Goal: Information Seeking & Learning: Find contact information

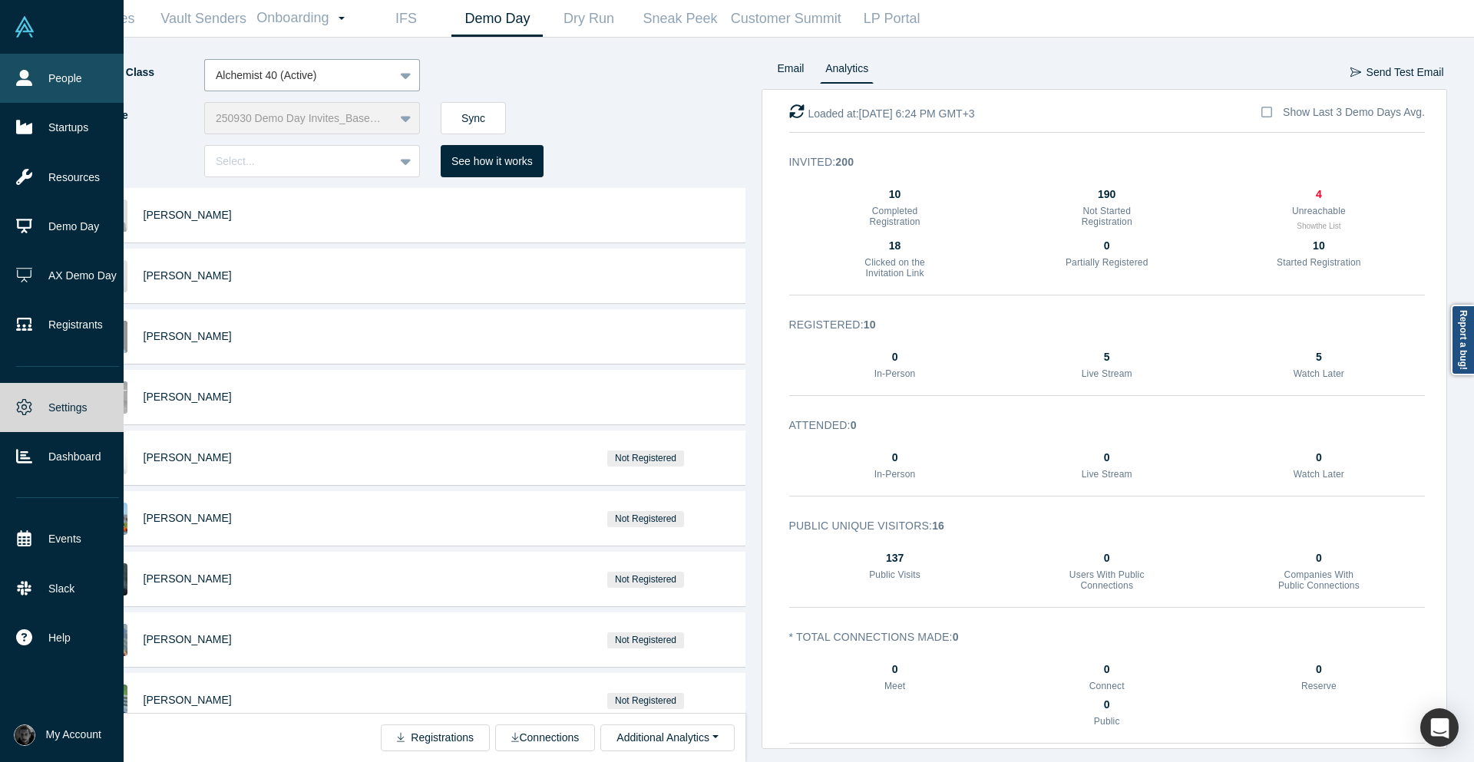
click at [6, 70] on link "People" at bounding box center [67, 78] width 135 height 49
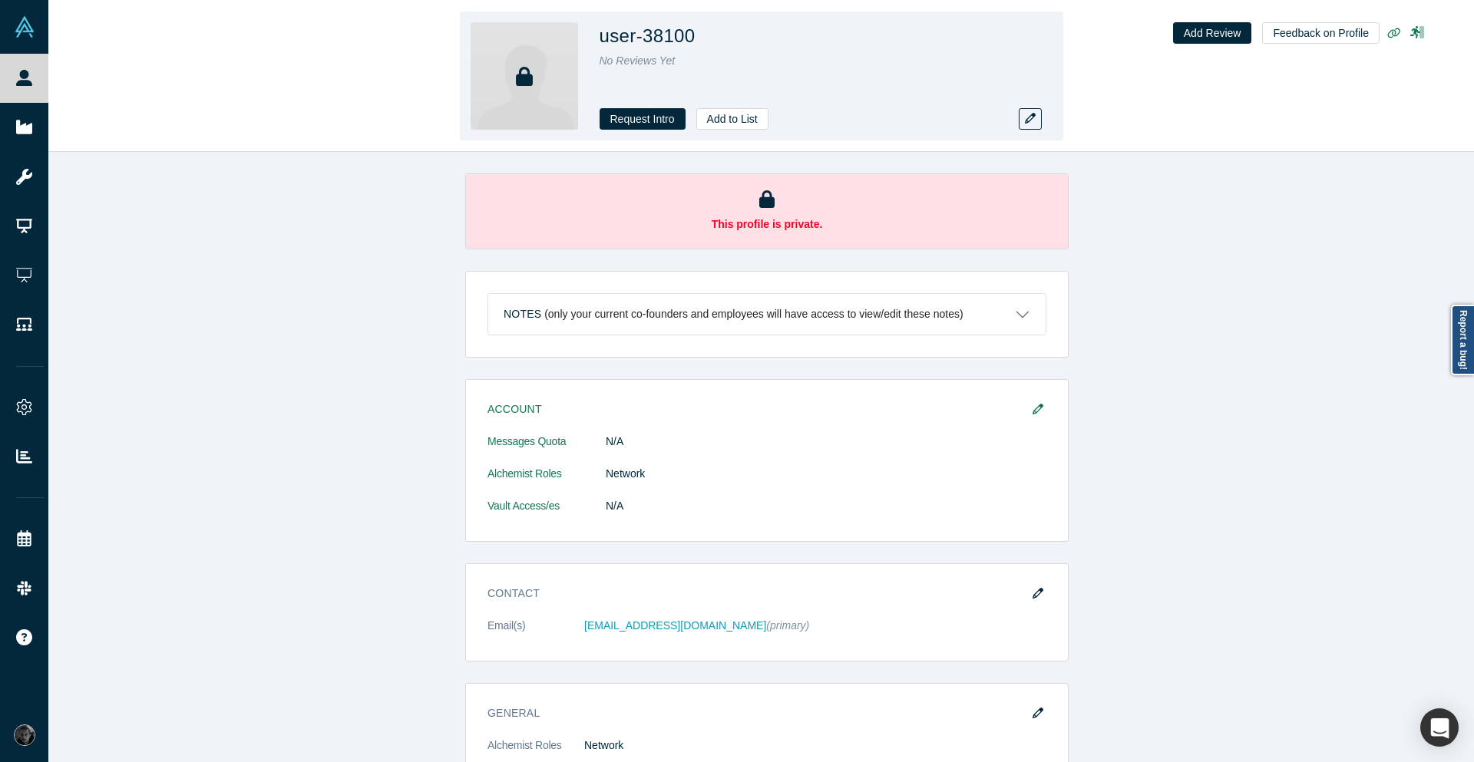
click at [653, 36] on h1 "user-38100" at bounding box center [648, 36] width 96 height 28
click at [1027, 113] on icon "button" at bounding box center [1030, 118] width 11 height 11
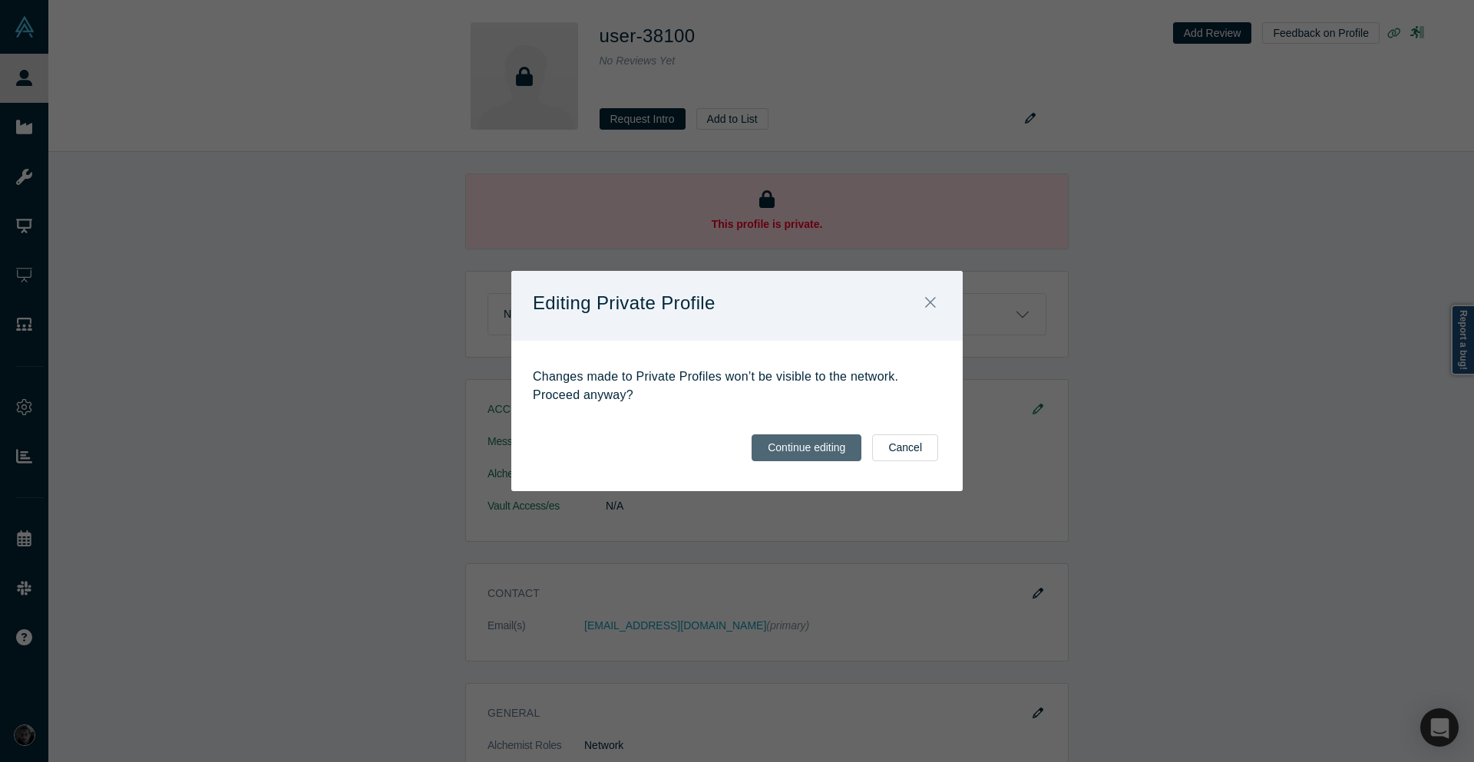
click at [793, 441] on button "Continue editing" at bounding box center [807, 448] width 110 height 27
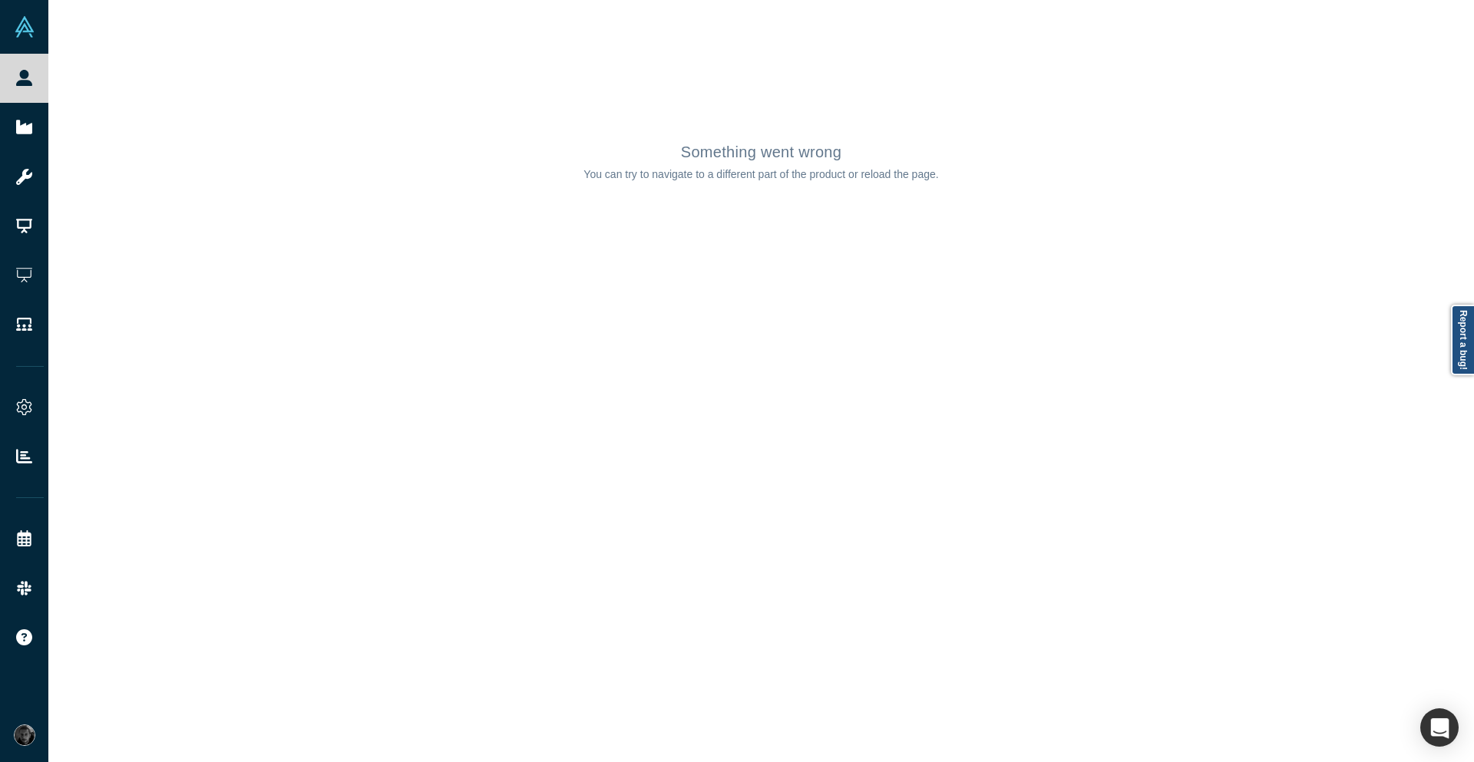
click at [1152, 484] on div "Something went wrong You can try to navigate to a different part of the product…" at bounding box center [761, 381] width 1426 height 762
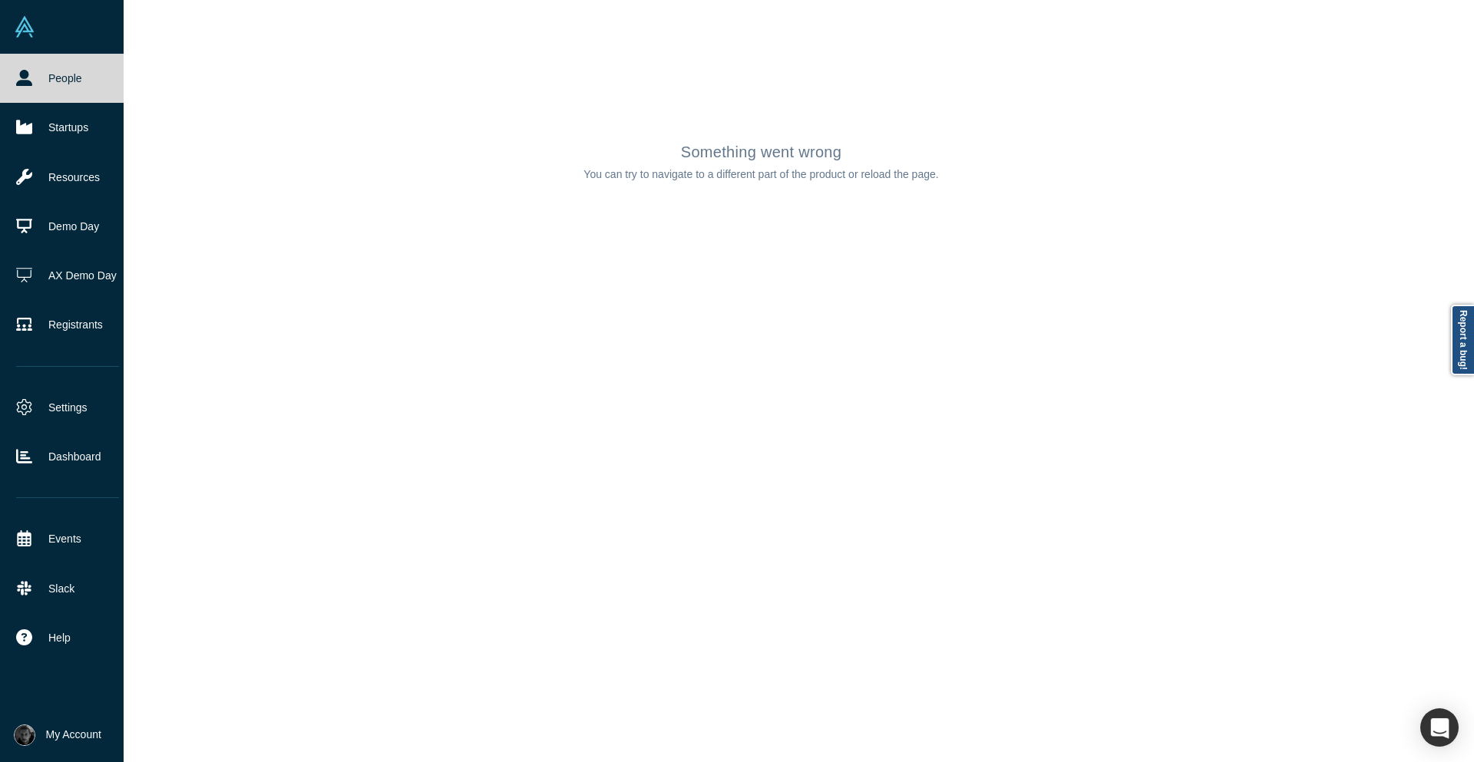
click at [71, 90] on link "People" at bounding box center [67, 78] width 135 height 49
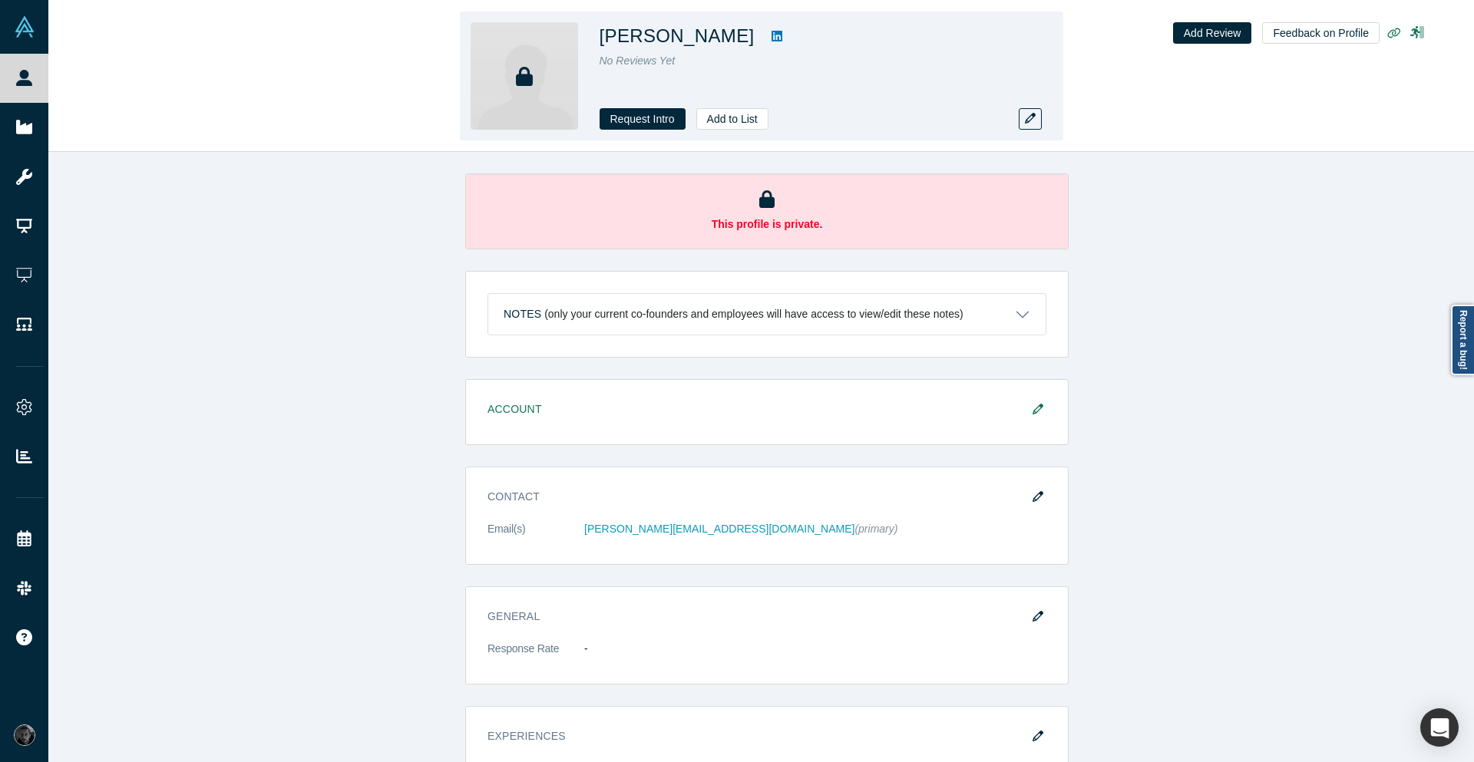
drag, startPoint x: 600, startPoint y: 37, endPoint x: 723, endPoint y: 31, distance: 123.7
click at [723, 31] on h1 "Joshua Tessier" at bounding box center [677, 36] width 155 height 28
copy h1 "Joshua Tessier"
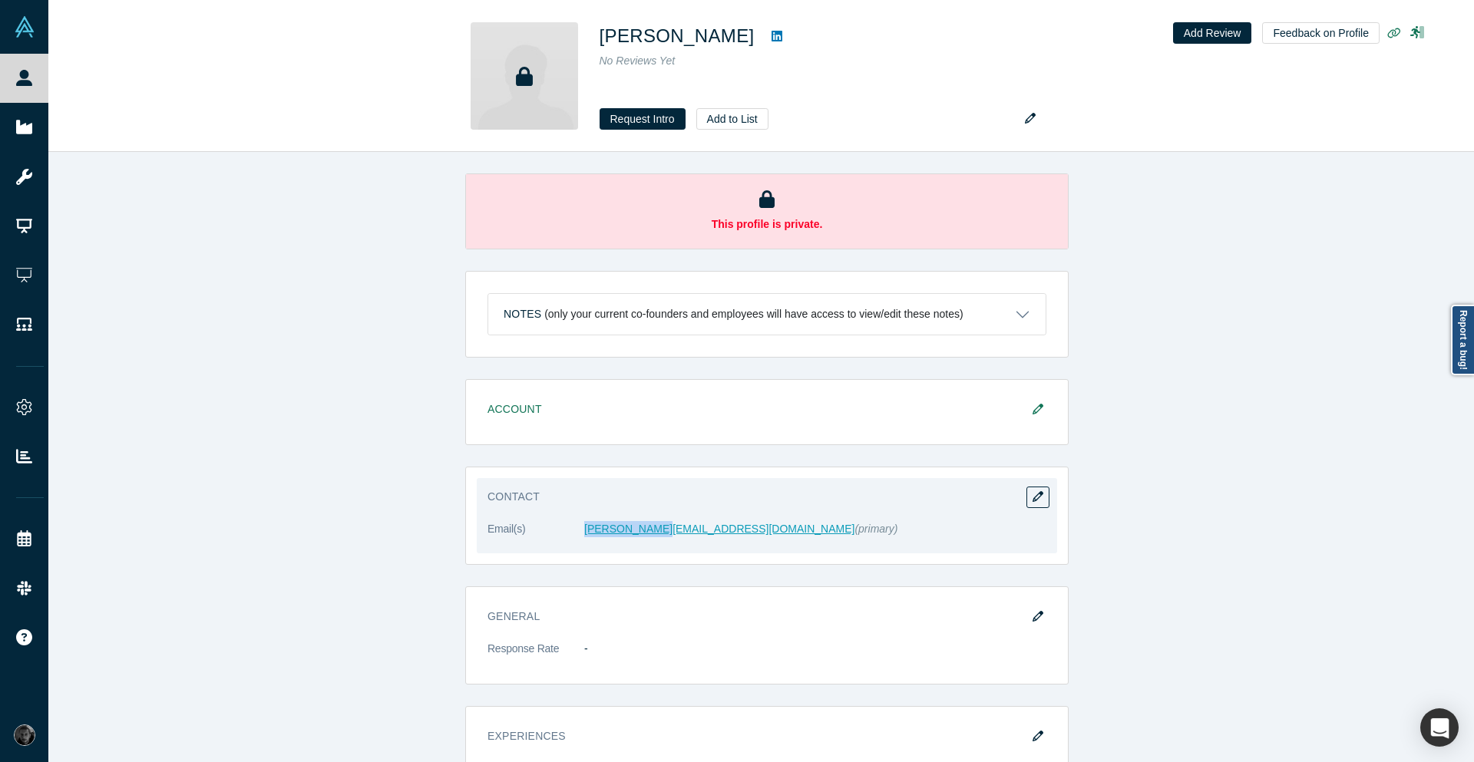
drag, startPoint x: 563, startPoint y: 530, endPoint x: 653, endPoint y: 532, distance: 89.9
click at [653, 532] on dl "Email(s) josh@ramen.vc (primary)" at bounding box center [767, 537] width 559 height 32
copy dl "josh@ramen.vc"
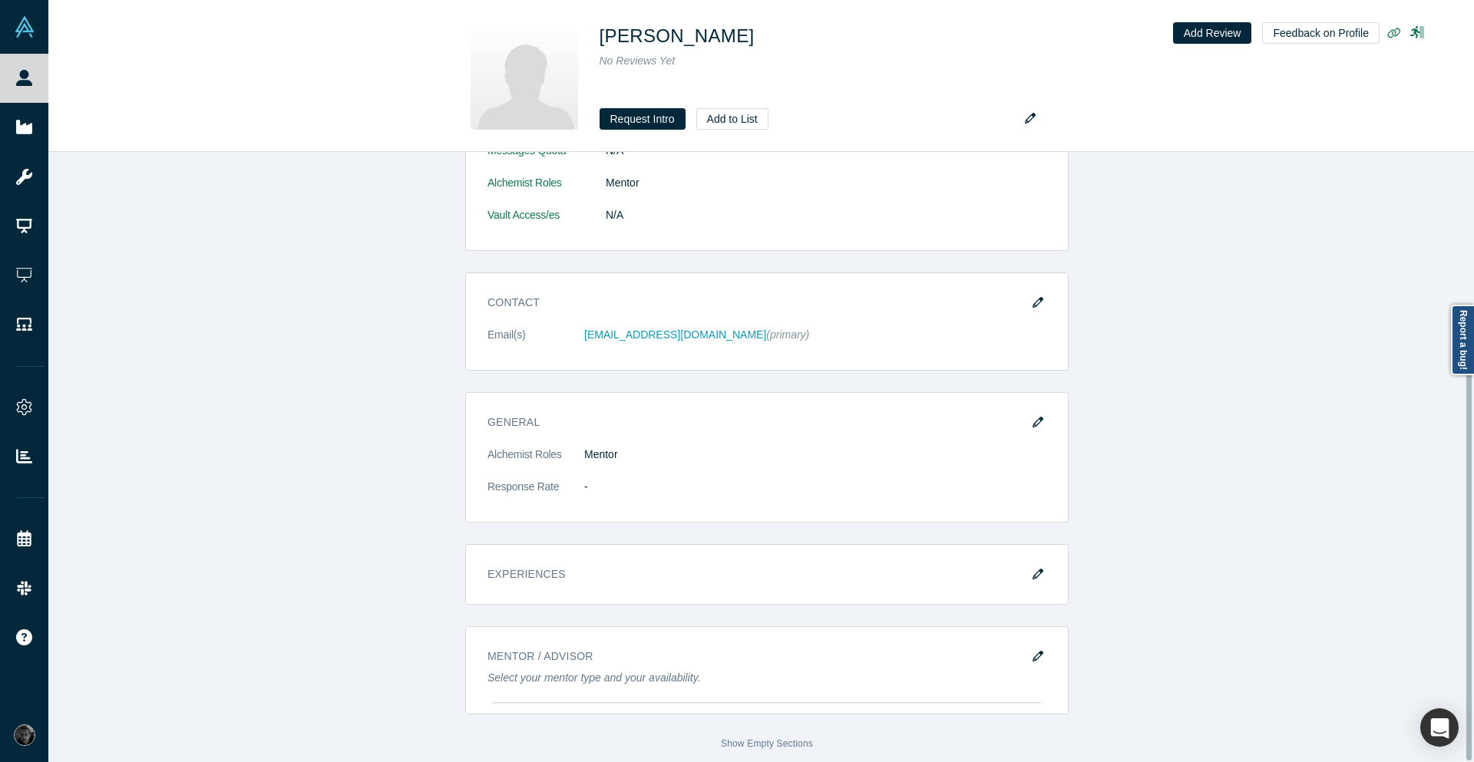
scroll to position [205, 0]
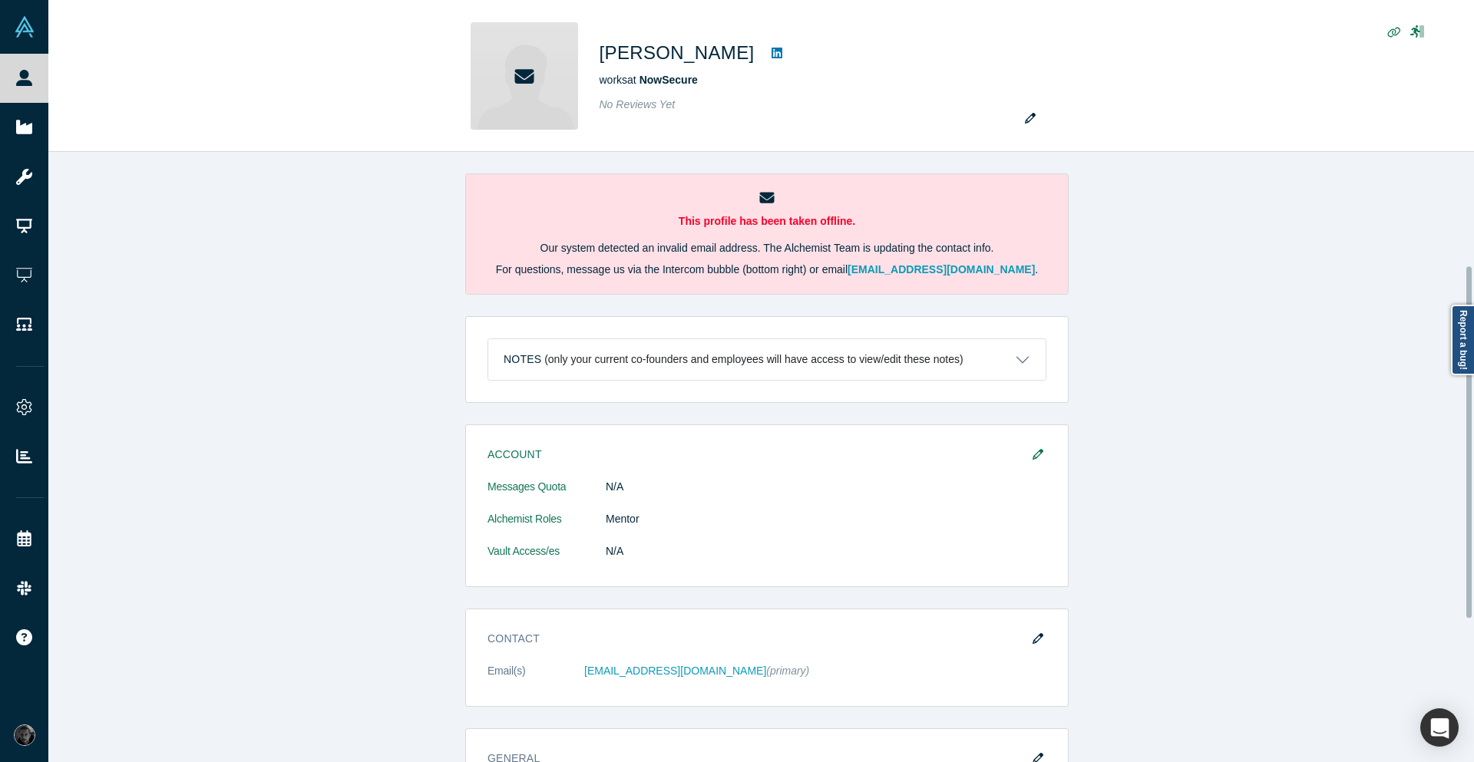
scroll to position [445, 0]
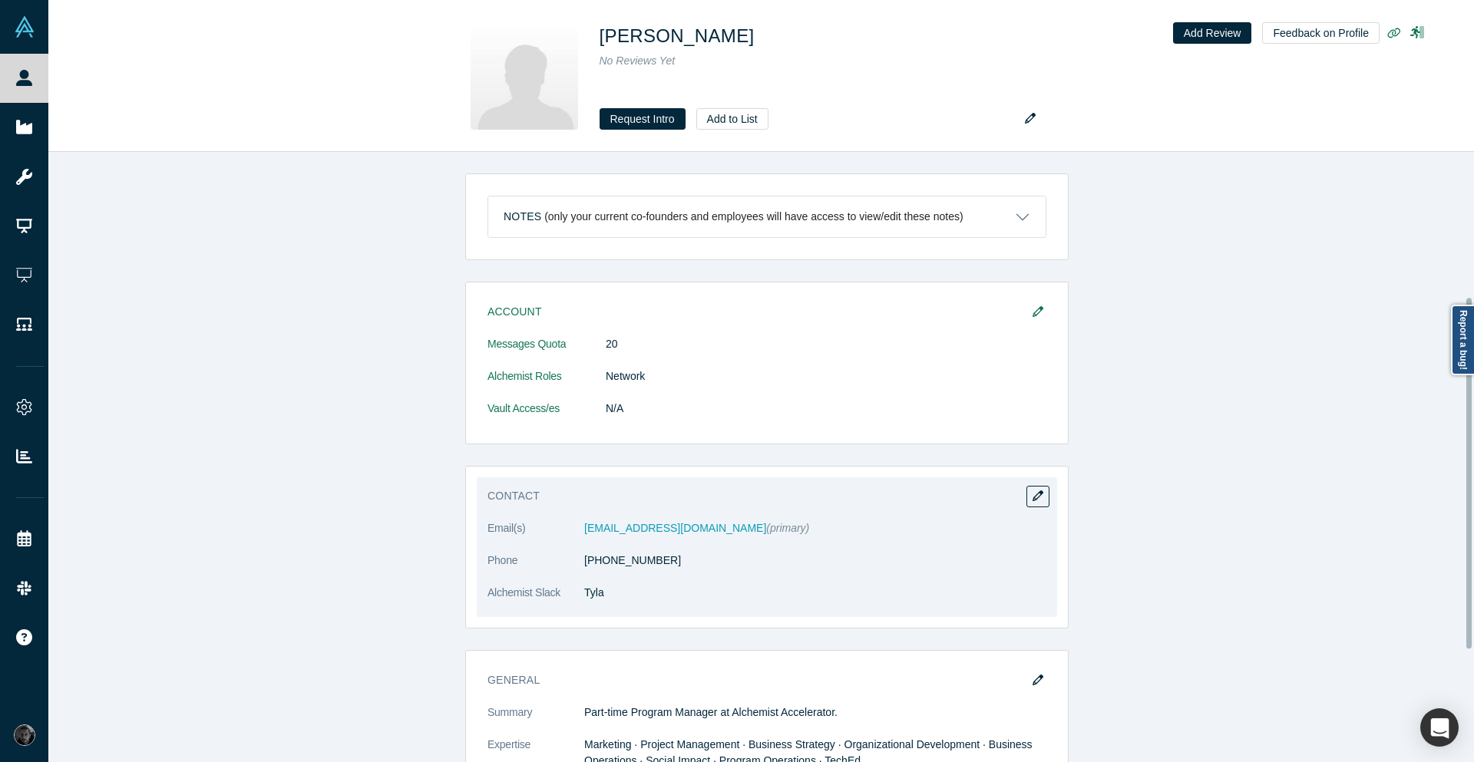
scroll to position [276, 0]
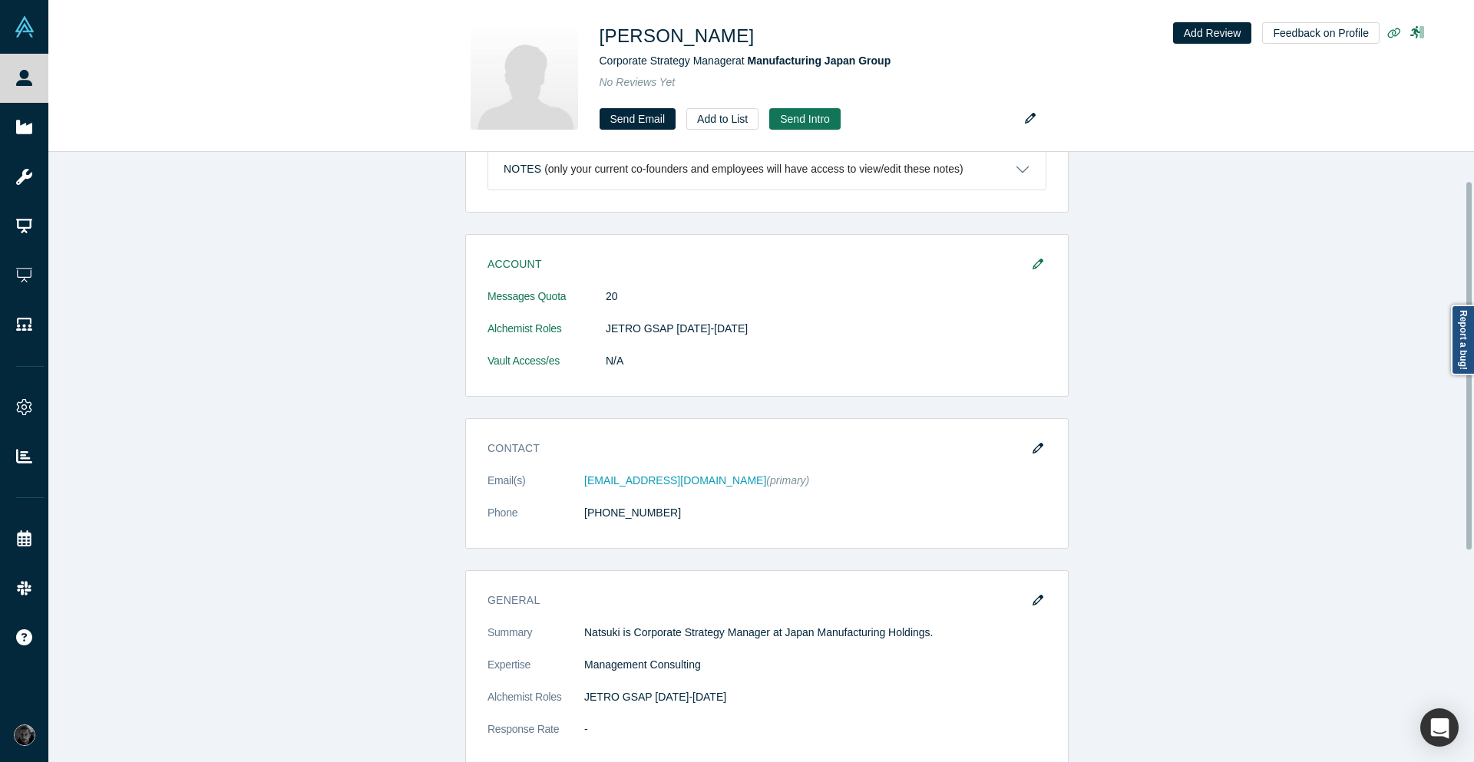
scroll to position [92, 0]
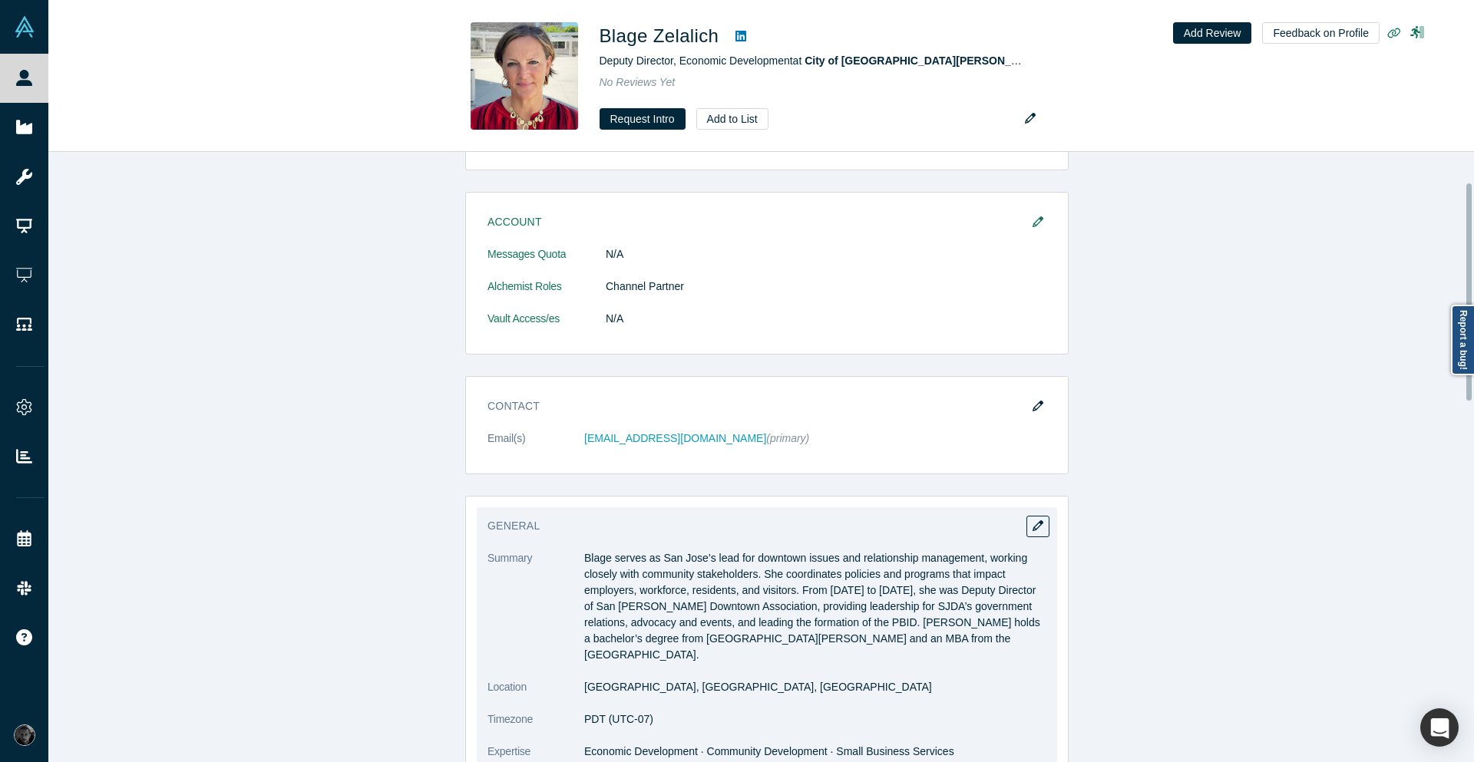
scroll to position [84, 0]
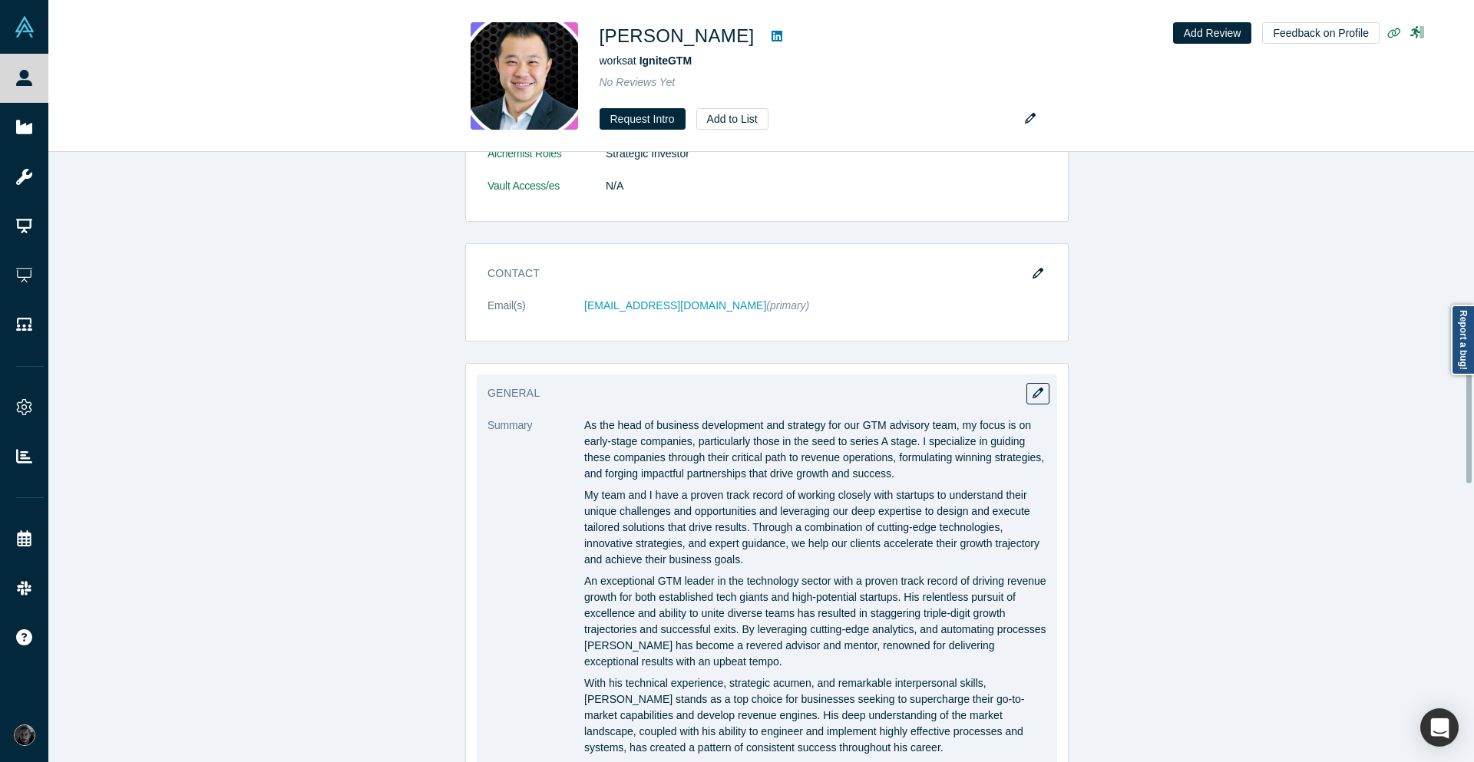
scroll to position [829, 0]
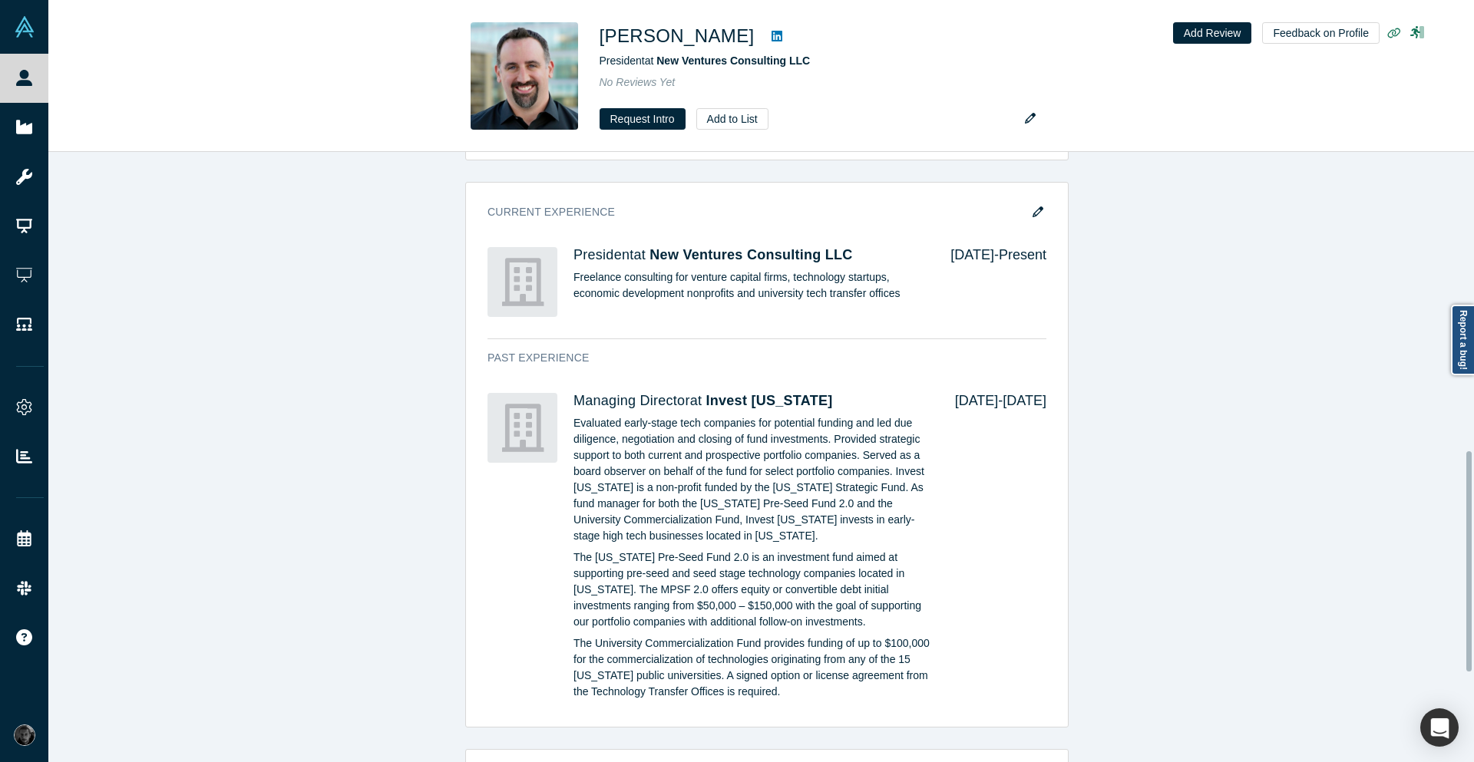
scroll to position [829, 0]
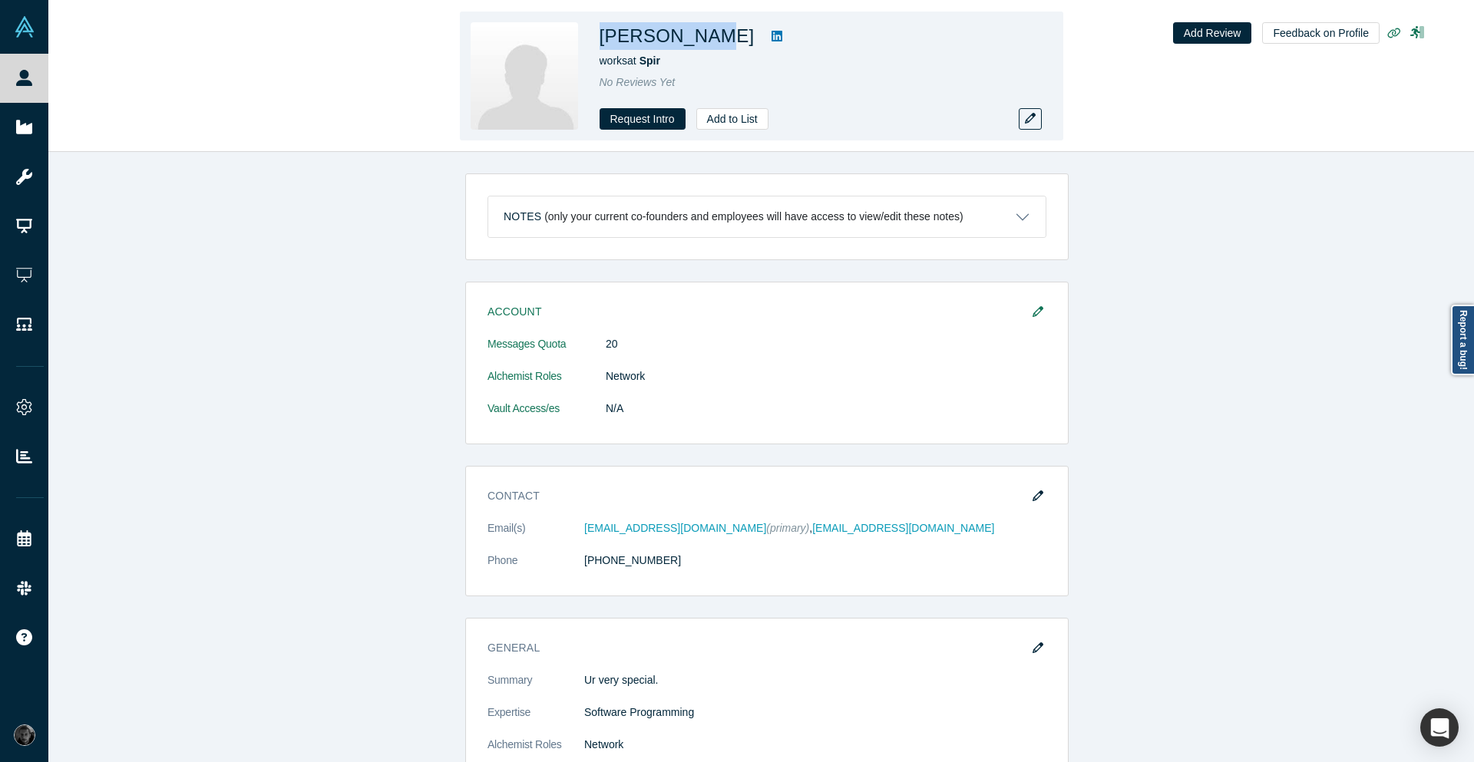
drag, startPoint x: 597, startPoint y: 35, endPoint x: 713, endPoint y: 43, distance: 117.0
click at [713, 43] on div "Jungmo Kang works at Spir No Reviews Yet Request Intro Add to List" at bounding box center [762, 76] width 604 height 129
copy h1 "Jungmo Kang"
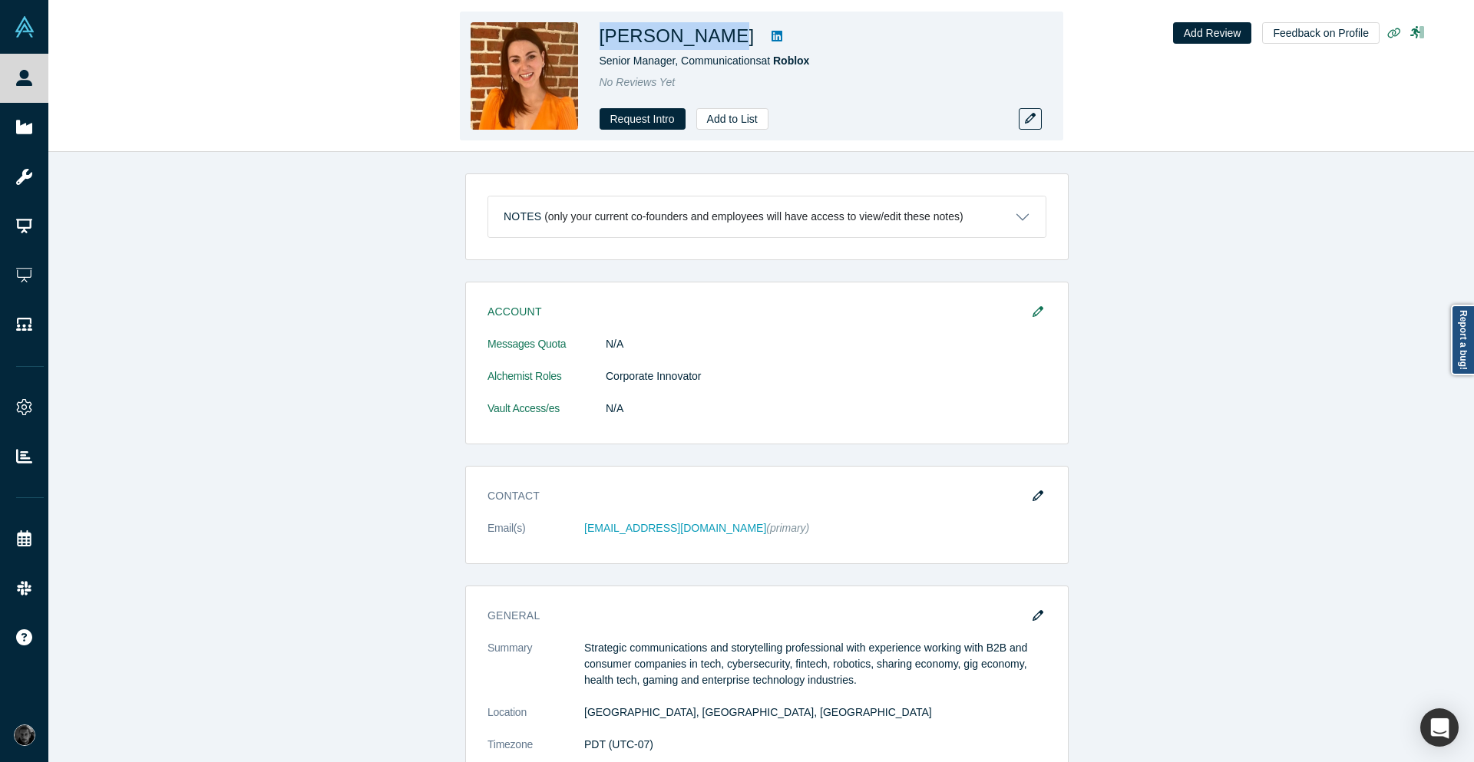
drag, startPoint x: 597, startPoint y: 38, endPoint x: 719, endPoint y: 41, distance: 122.1
click at [719, 41] on div "[PERSON_NAME] Senior Manager, Communications at Roblox No Reviews Yet Request I…" at bounding box center [762, 76] width 604 height 129
copy h1 "[PERSON_NAME]"
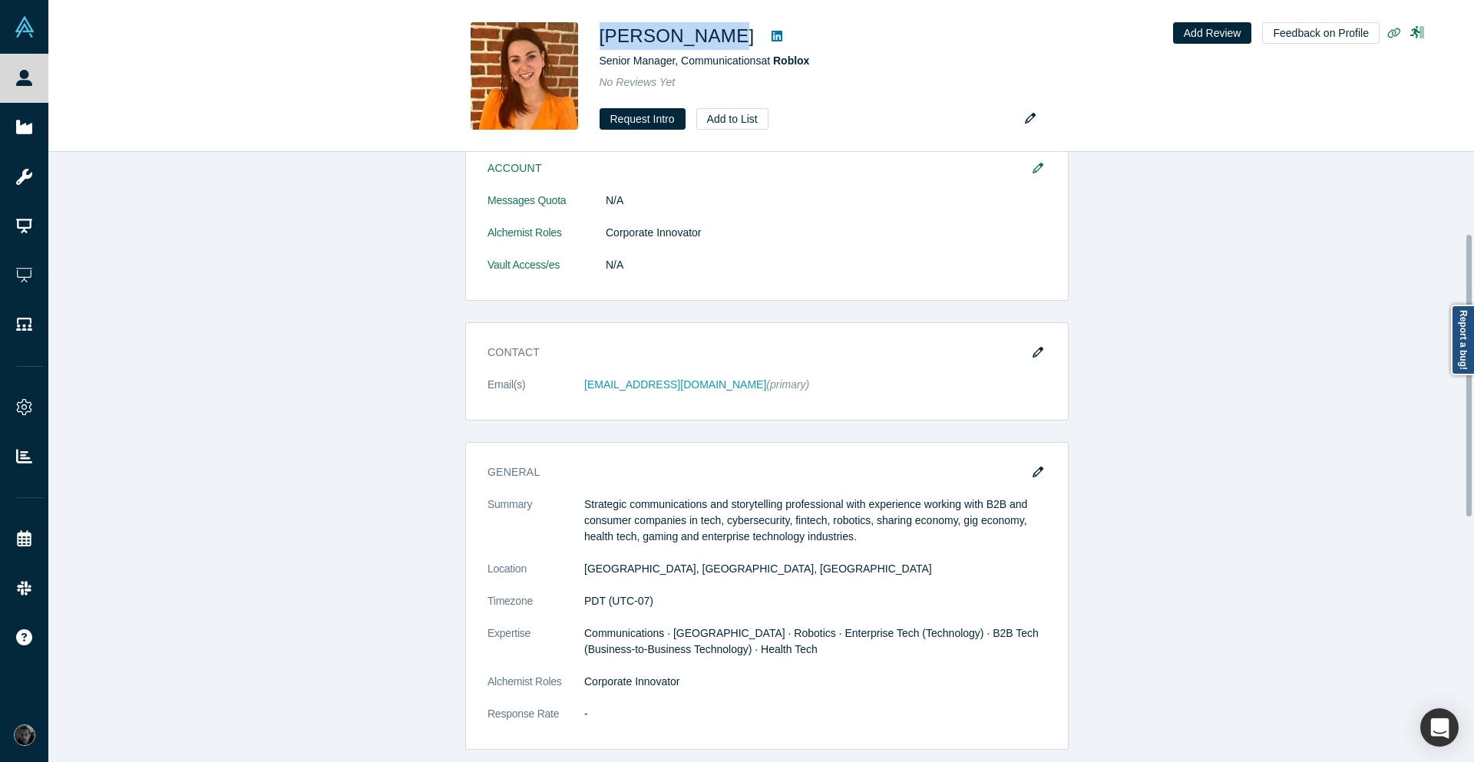
scroll to position [184, 0]
